Goal: Information Seeking & Learning: Learn about a topic

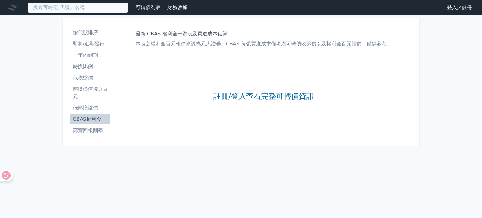
click at [109, 9] on input at bounding box center [78, 7] width 100 height 11
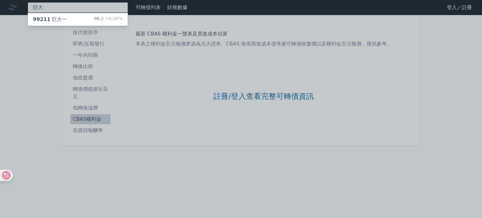
type input "巨大"
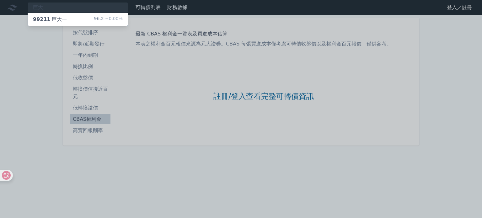
click at [56, 19] on div "99211 巨大一" at bounding box center [50, 20] width 34 height 8
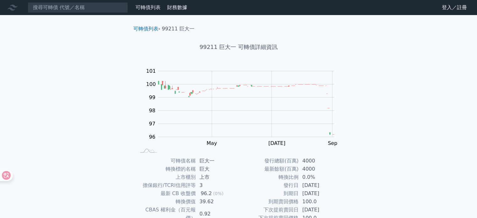
click at [182, 8] on link "財務數據" at bounding box center [177, 7] width 20 height 6
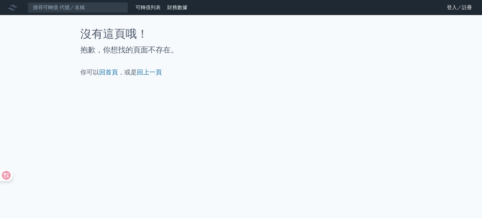
click at [136, 8] on link "可轉債列表" at bounding box center [147, 7] width 25 height 6
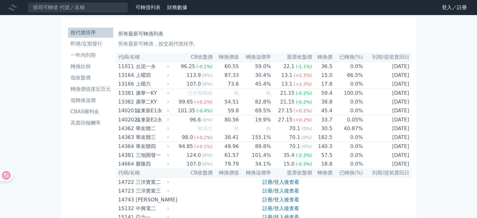
click at [183, 7] on link "財務數據" at bounding box center [177, 7] width 20 height 6
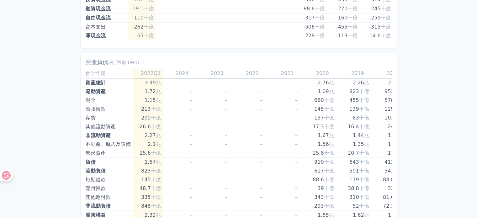
scroll to position [451, 0]
